Goal: Information Seeking & Learning: Learn about a topic

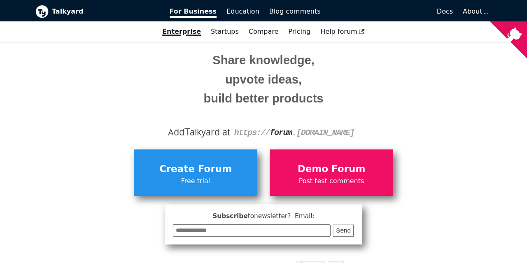
scroll to position [67, 0]
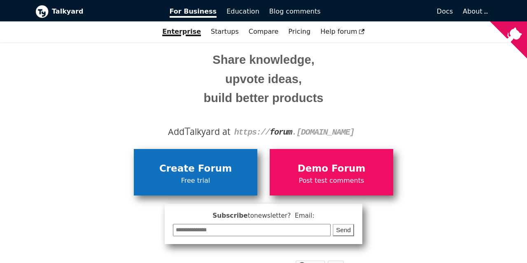
click at [186, 167] on span "Create Forum" at bounding box center [195, 169] width 115 height 16
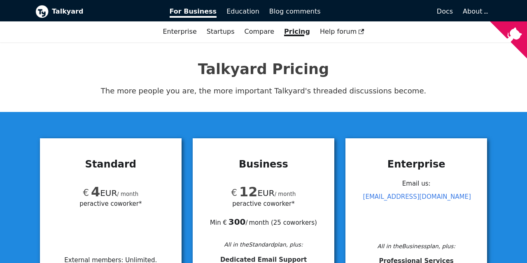
scroll to position [67, 0]
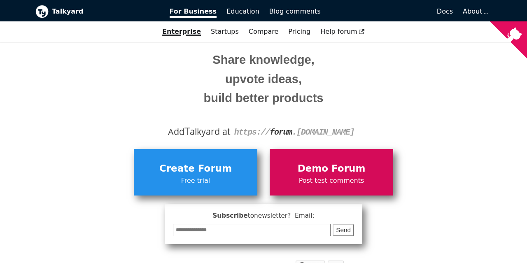
click at [339, 164] on span "Demo Forum" at bounding box center [331, 169] width 115 height 16
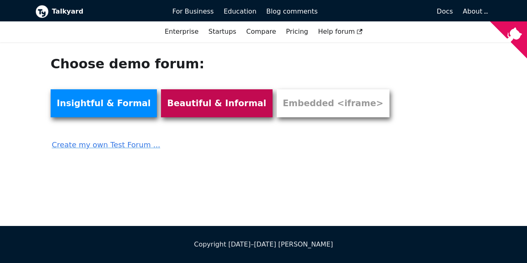
click at [228, 109] on link "Beautiful & Informal" at bounding box center [217, 103] width 112 height 28
